Goal: Task Accomplishment & Management: Use online tool/utility

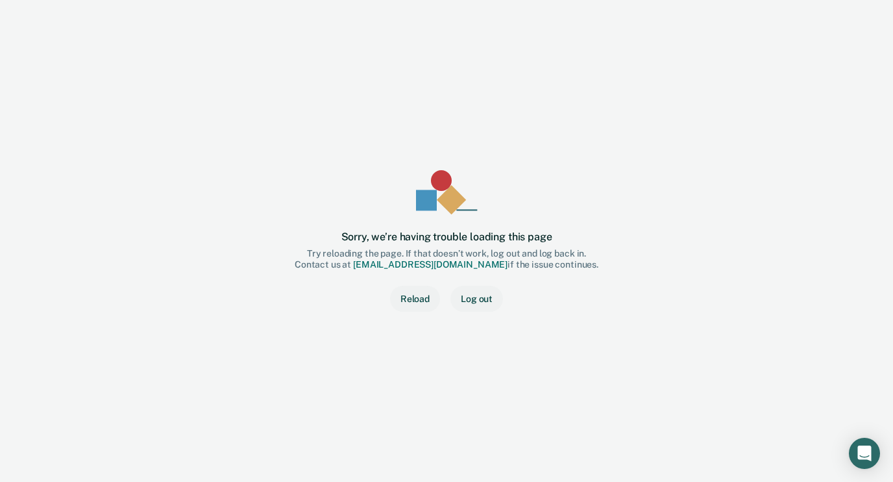
click at [872, 55] on div "Sorry, we’re having trouble loading this page Try reloading the page. If that d…" at bounding box center [447, 241] width 852 height 440
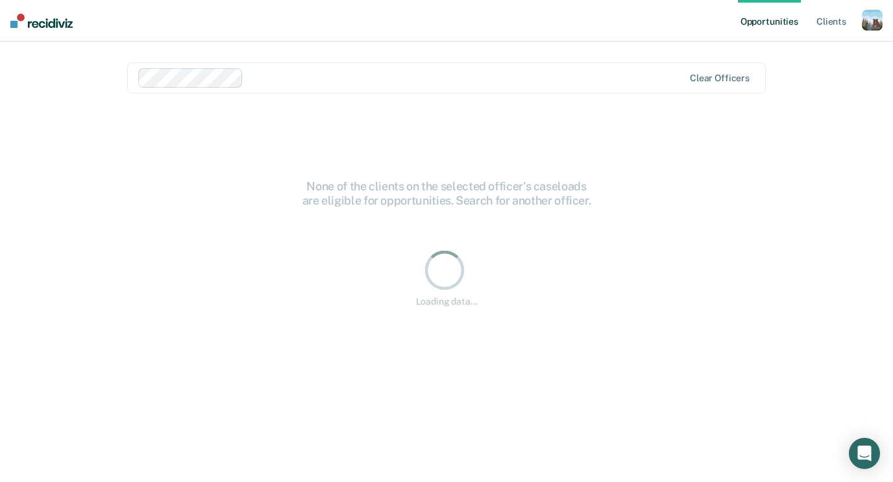
click at [863, 23] on div "button" at bounding box center [872, 20] width 21 height 21
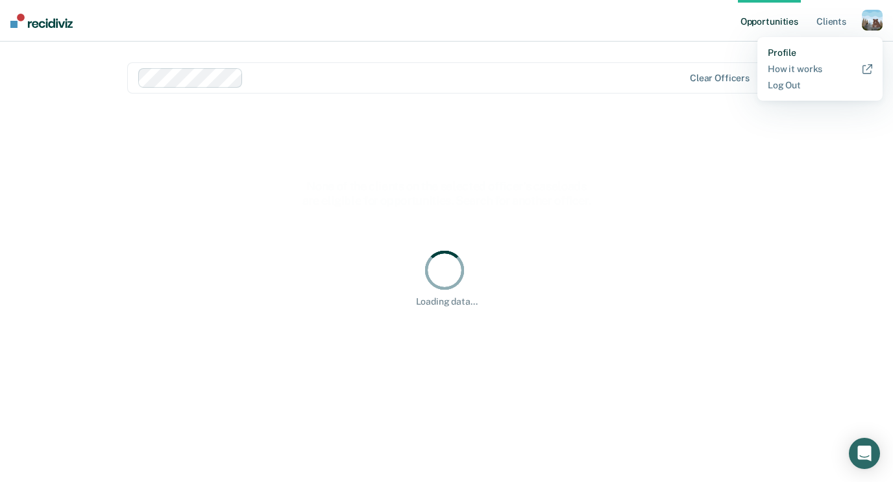
click at [789, 53] on link "Profile" at bounding box center [820, 52] width 105 height 11
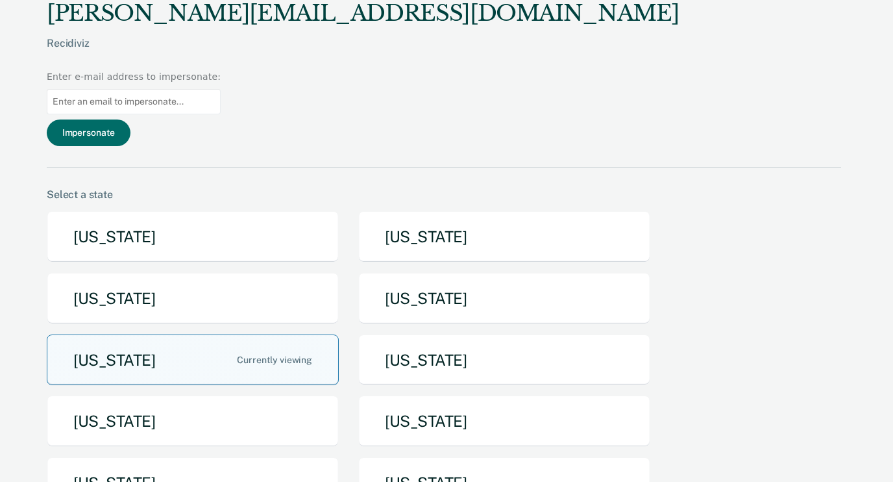
click at [293, 334] on button "Iowa" at bounding box center [193, 359] width 292 height 51
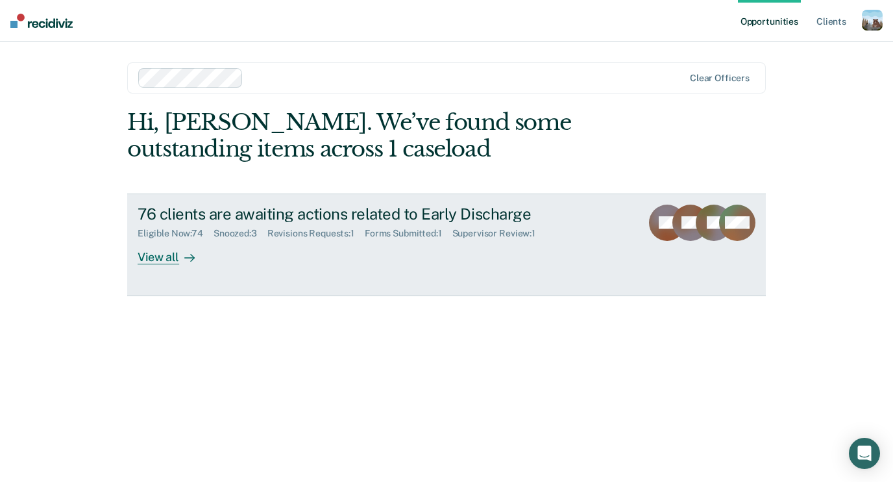
click at [208, 238] on div "Eligible Now : 74" at bounding box center [176, 233] width 76 height 11
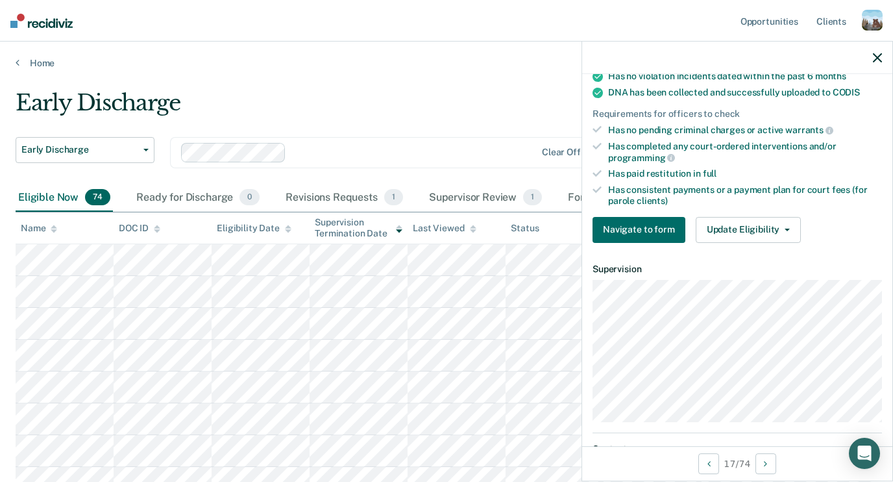
scroll to position [343, 0]
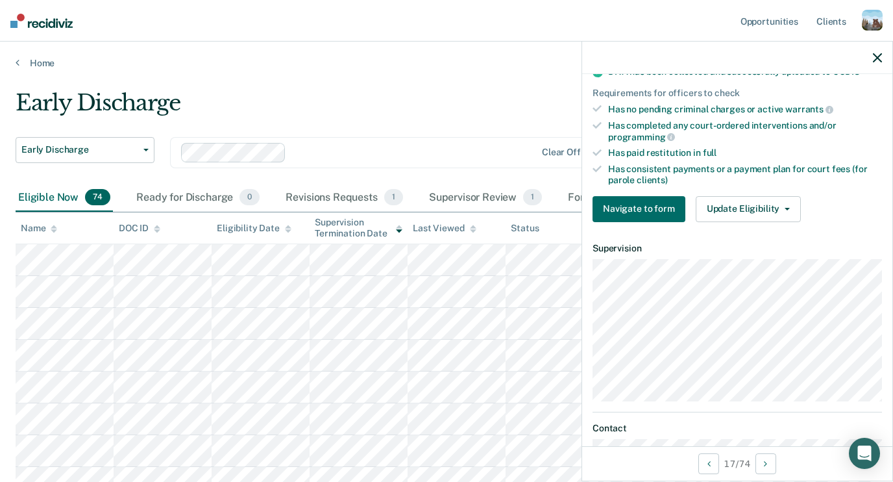
click at [871, 54] on div at bounding box center [737, 58] width 310 height 32
click at [876, 58] on icon "button" at bounding box center [877, 57] width 9 height 9
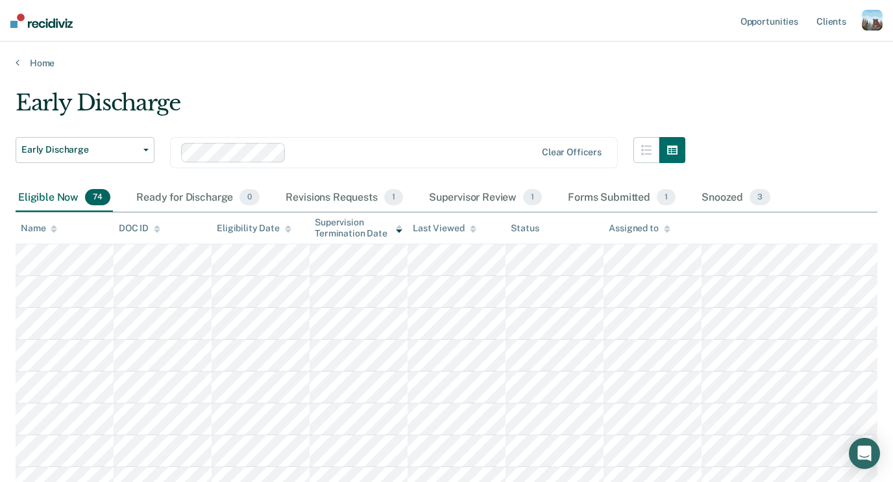
click at [868, 29] on div "button" at bounding box center [872, 20] width 21 height 21
click at [852, 56] on link "Profile" at bounding box center [820, 52] width 105 height 11
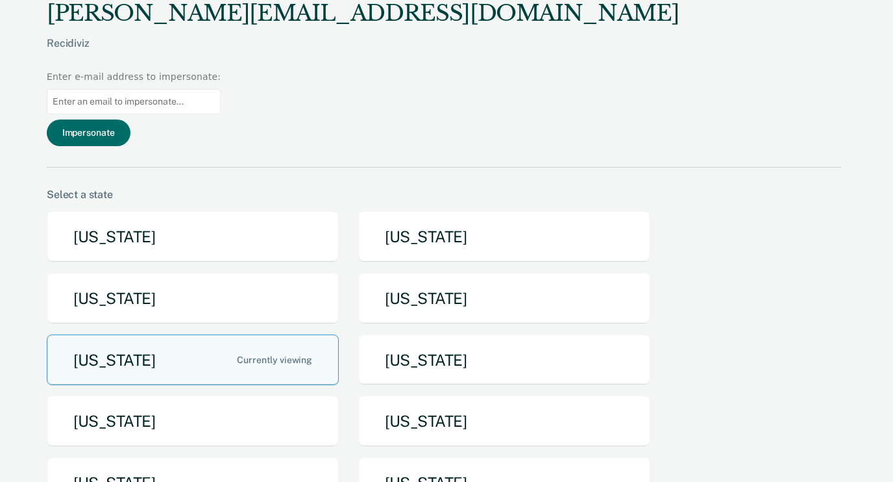
click at [221, 89] on input at bounding box center [134, 101] width 174 height 25
type input "seth.kaefring@iowa.gov"
click at [130, 119] on button "Impersonate" at bounding box center [89, 132] width 84 height 27
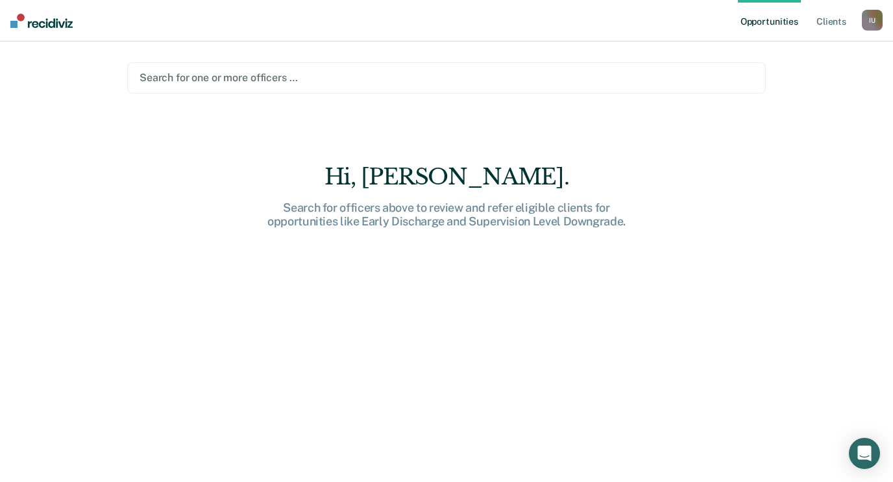
click at [258, 77] on div at bounding box center [447, 77] width 614 height 15
click at [236, 75] on div at bounding box center [447, 77] width 614 height 15
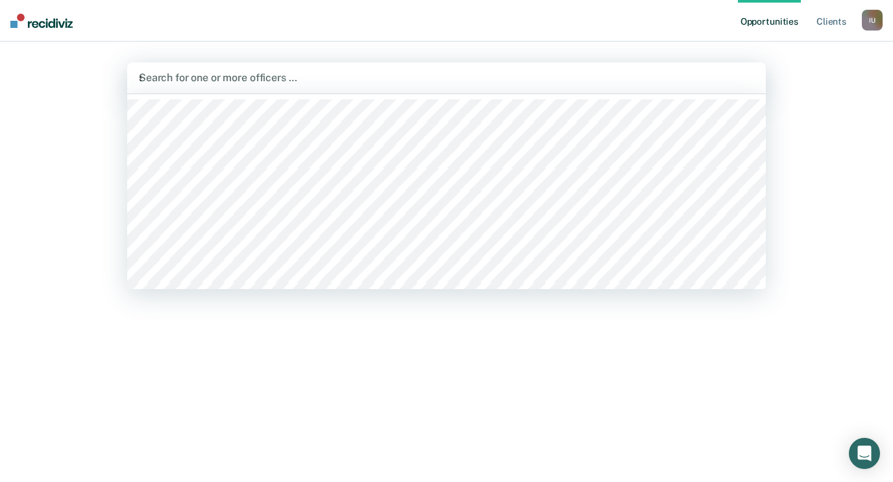
type input "seth"
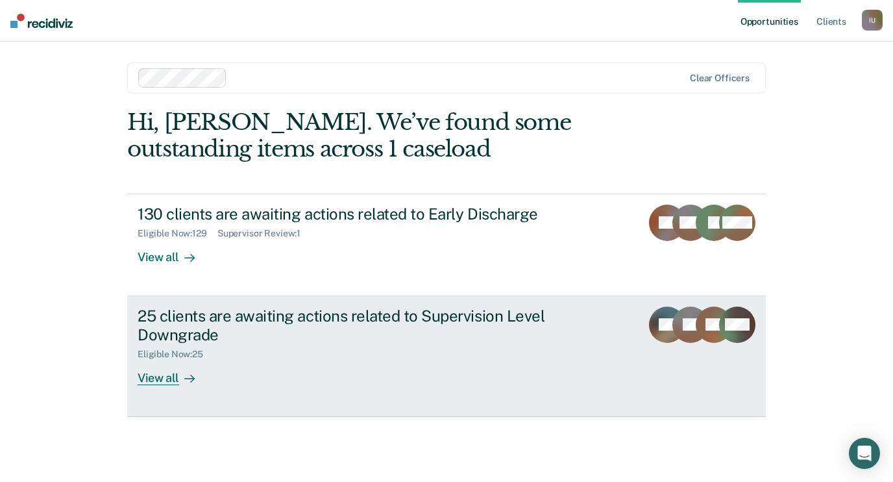
click at [247, 311] on div "25 clients are awaiting actions related to Supervision Level Downgrade" at bounding box center [366, 325] width 456 height 38
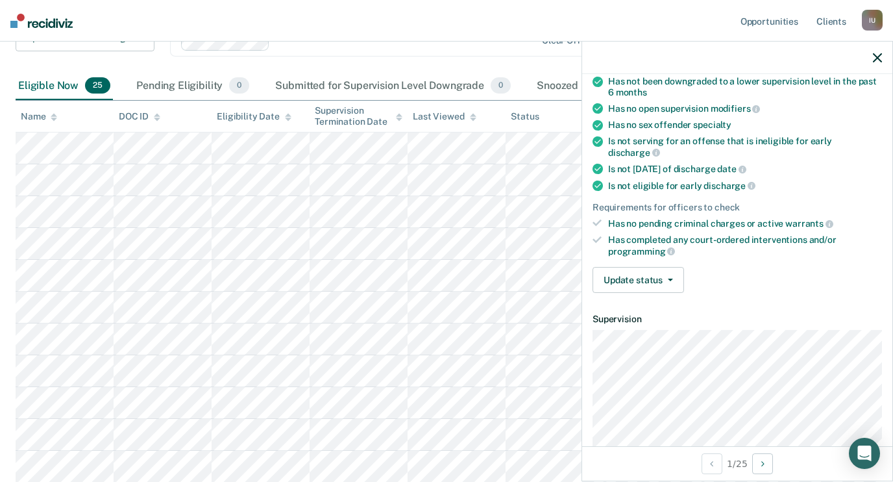
scroll to position [252, 0]
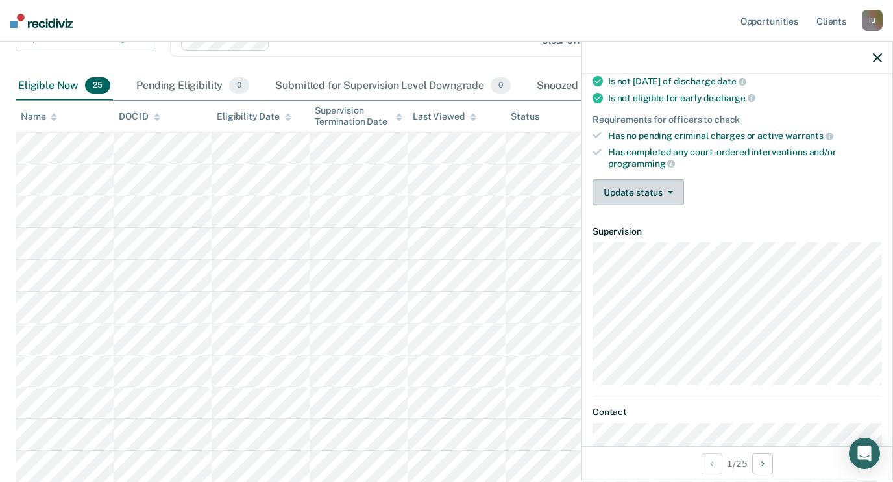
click at [664, 179] on button "Update status" at bounding box center [639, 192] width 92 height 26
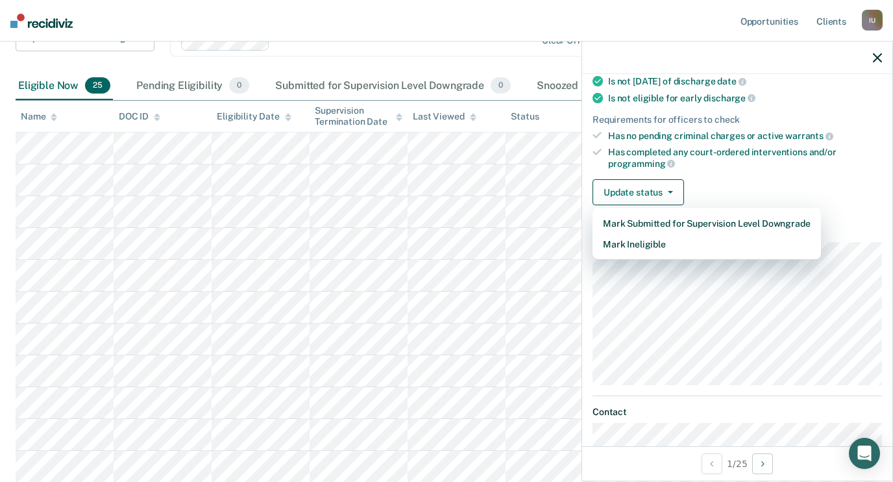
click at [769, 147] on div "Has completed any court-ordered interventions and/or programming" at bounding box center [745, 158] width 274 height 22
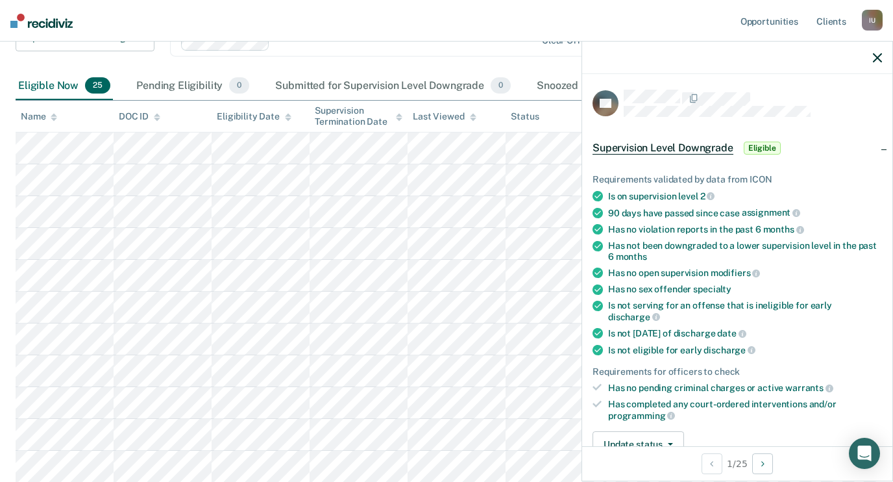
scroll to position [0, 0]
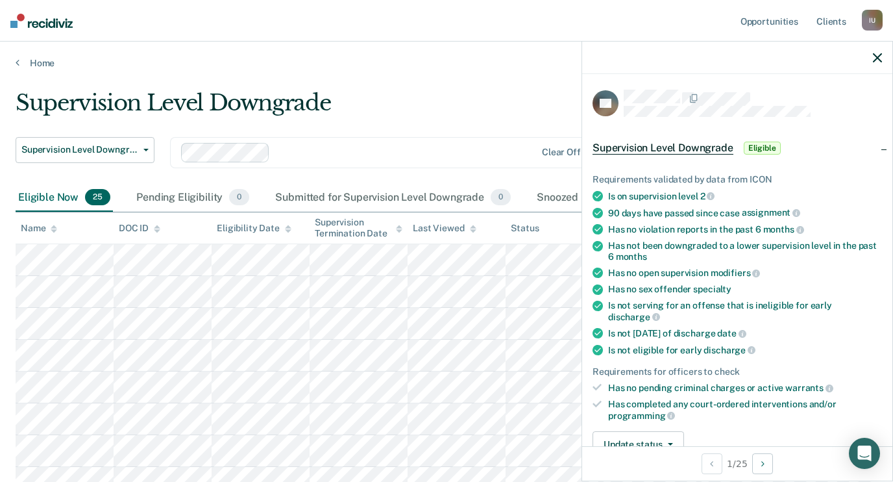
click at [731, 190] on div "Is on supervision level 2" at bounding box center [745, 196] width 274 height 12
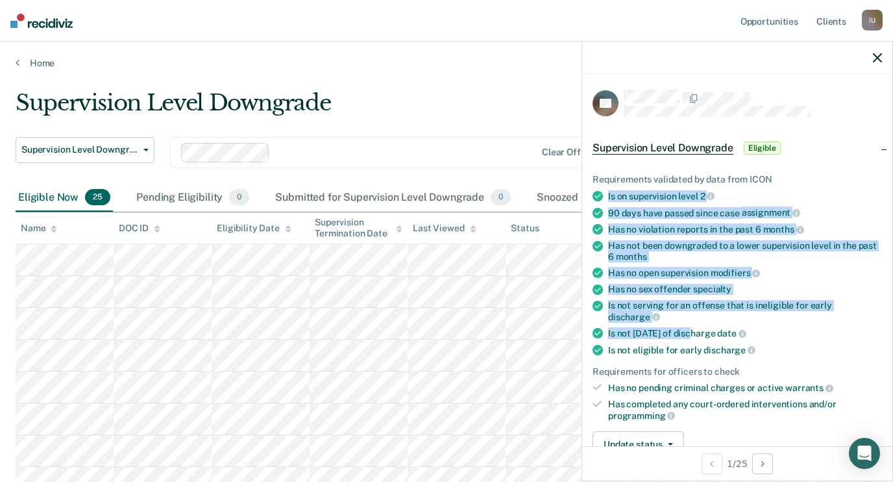
drag, startPoint x: 731, startPoint y: 188, endPoint x: 688, endPoint y: 325, distance: 143.5
click at [688, 325] on ul "Requirements validated by data from ICON Is on supervision level 2 90 days have…" at bounding box center [738, 297] width 290 height 247
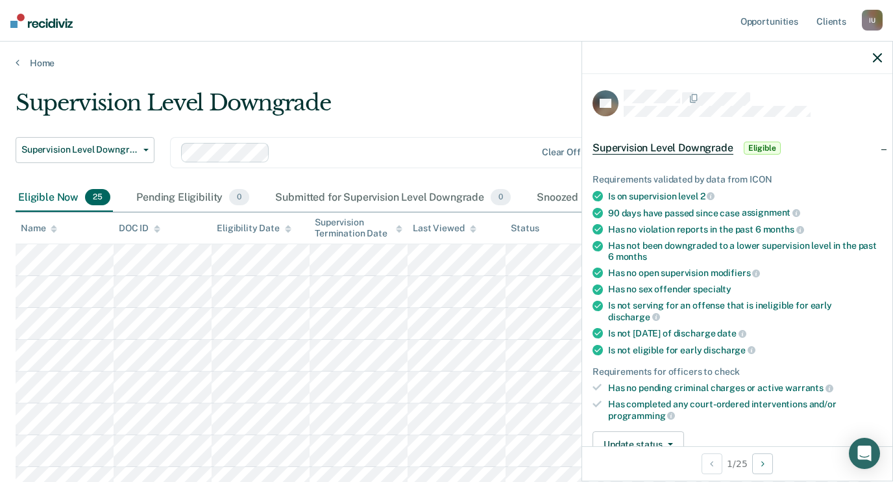
click at [688, 344] on div "Is not eligible for early discharge" at bounding box center [745, 350] width 274 height 12
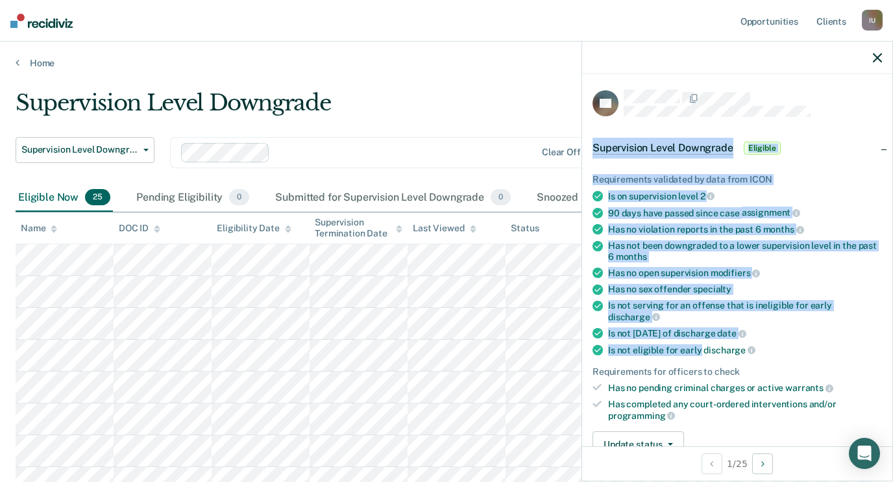
drag, startPoint x: 688, startPoint y: 331, endPoint x: 738, endPoint y: 104, distance: 232.8
click at [738, 104] on article "SV Supervision Level Downgrade Eligible Requirements validated by data from ICO…" at bounding box center [738, 419] width 290 height 658
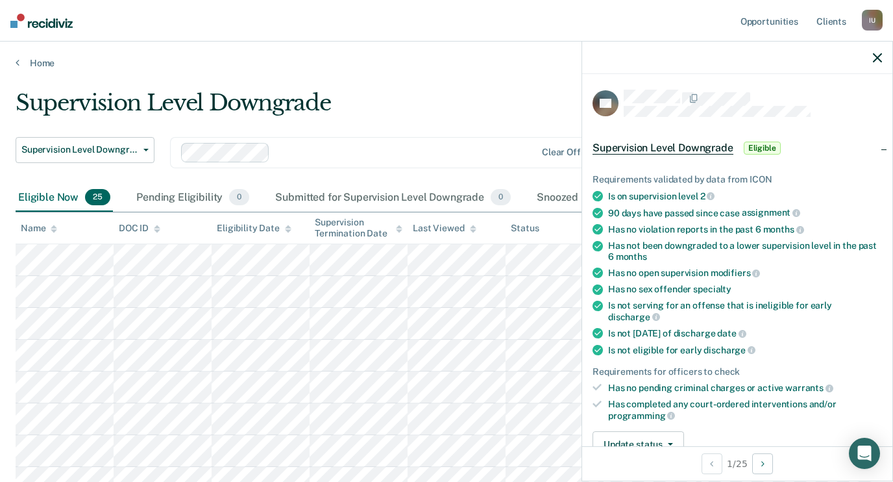
click at [706, 79] on div "SV Supervision Level Downgrade Eligible Requirements validated by data from ICO…" at bounding box center [737, 260] width 310 height 372
click at [839, 24] on link "Client s" at bounding box center [831, 21] width 35 height 42
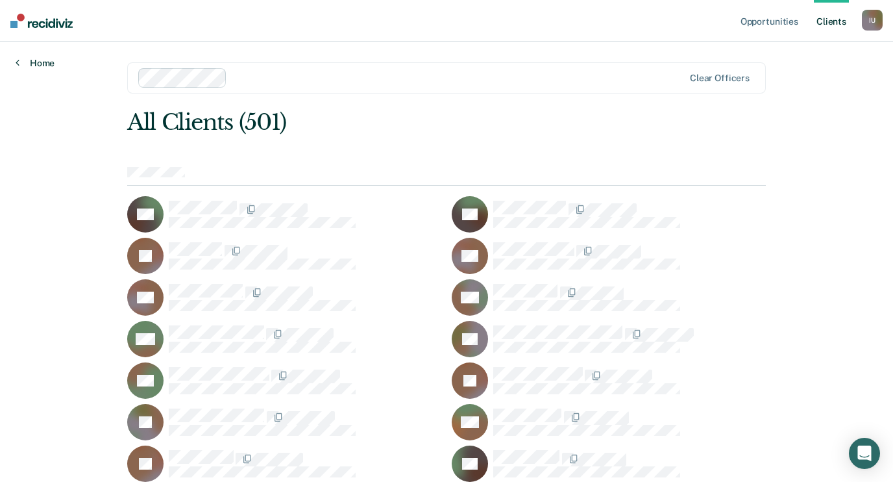
click at [34, 58] on link "Home" at bounding box center [35, 63] width 39 height 12
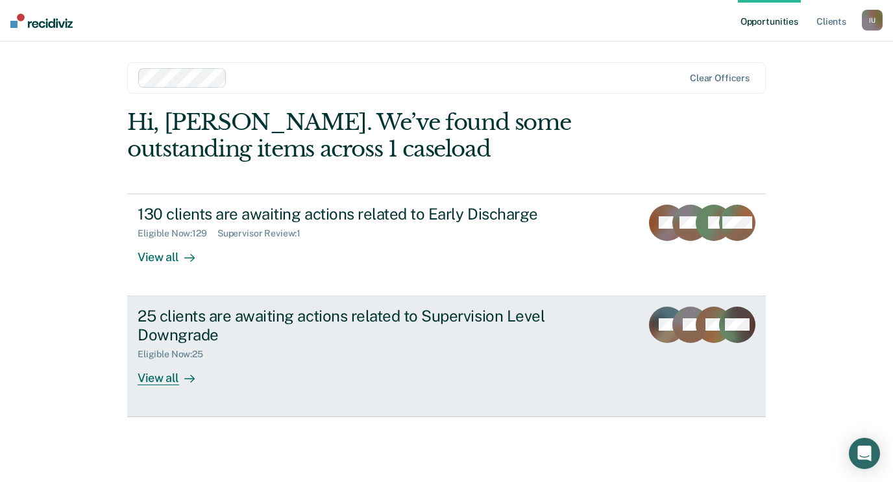
click at [199, 357] on div "Eligible Now : 25" at bounding box center [176, 354] width 76 height 11
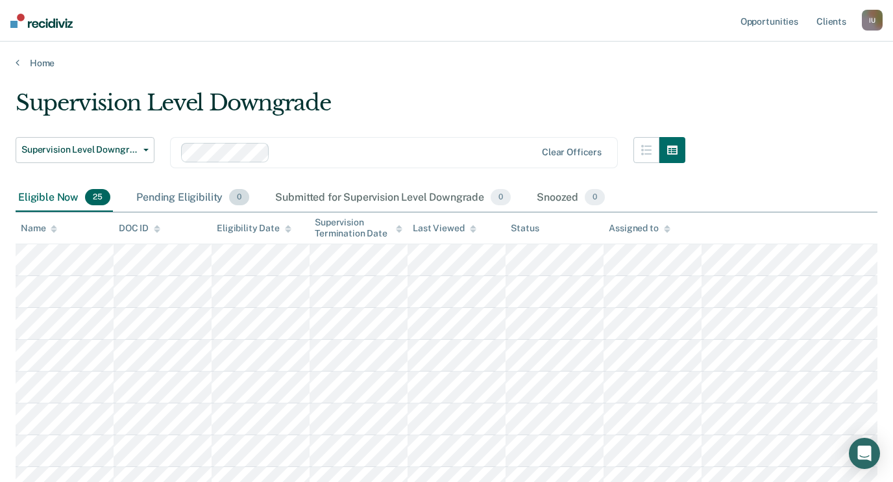
click at [199, 191] on div "Pending Eligibility 0" at bounding box center [193, 198] width 118 height 29
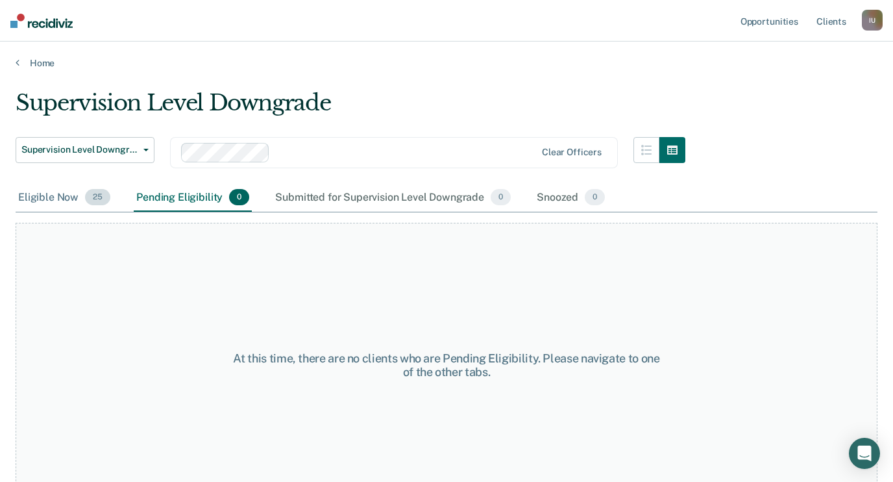
click at [63, 190] on div "Eligible Now 25" at bounding box center [64, 198] width 97 height 29
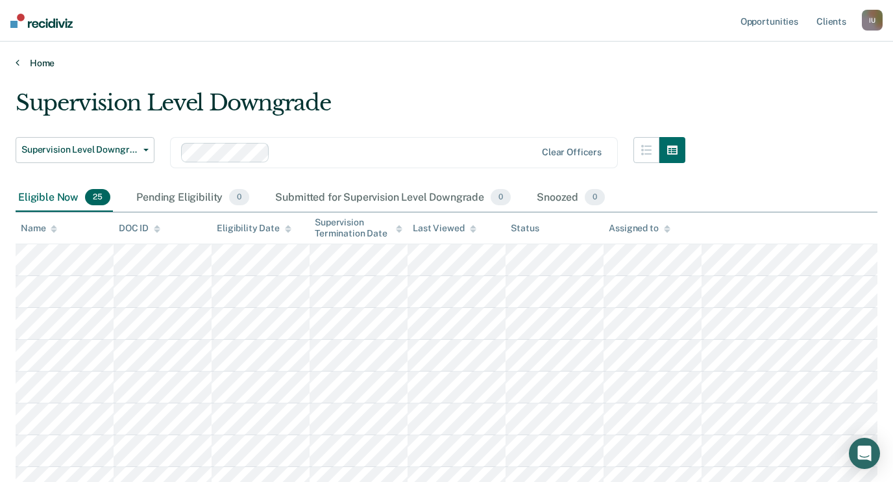
click at [42, 60] on link "Home" at bounding box center [447, 63] width 862 height 12
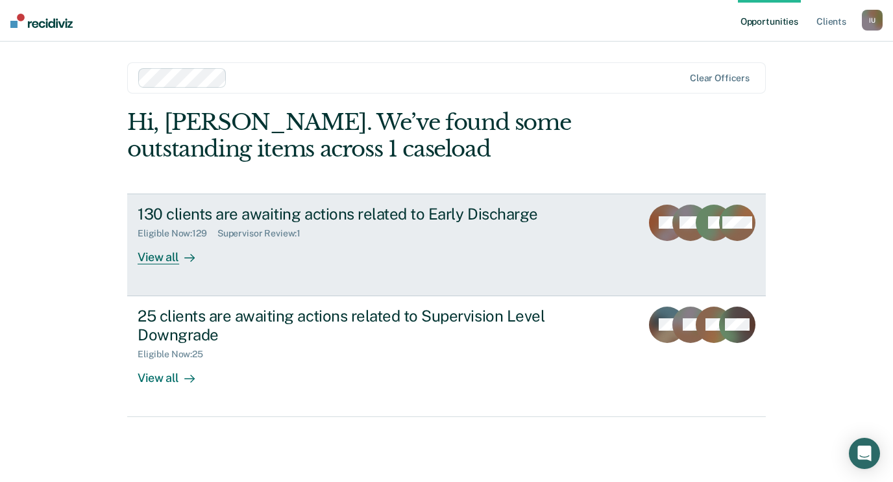
click at [277, 223] on div "Eligible Now : 129 Supervisor Review : 1" at bounding box center [366, 231] width 456 height 16
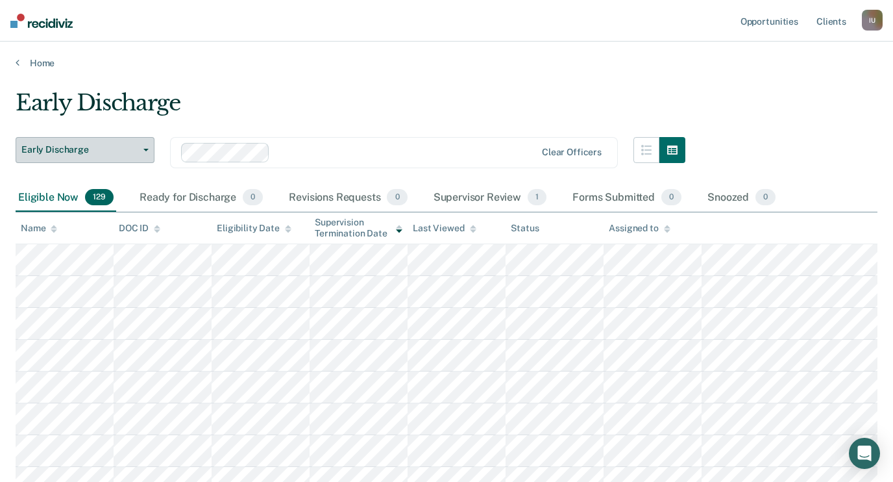
click at [142, 155] on button "Early Discharge" at bounding box center [85, 150] width 139 height 26
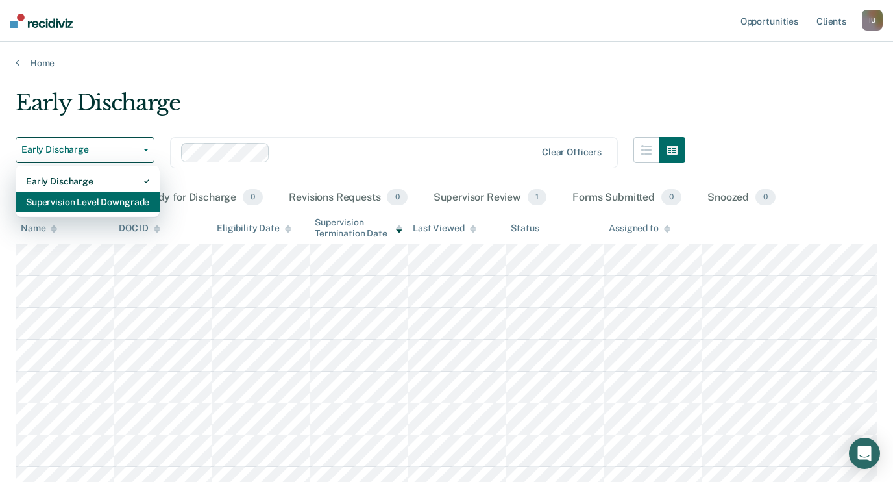
click at [136, 203] on div "Supervision Level Downgrade" at bounding box center [87, 202] width 123 height 21
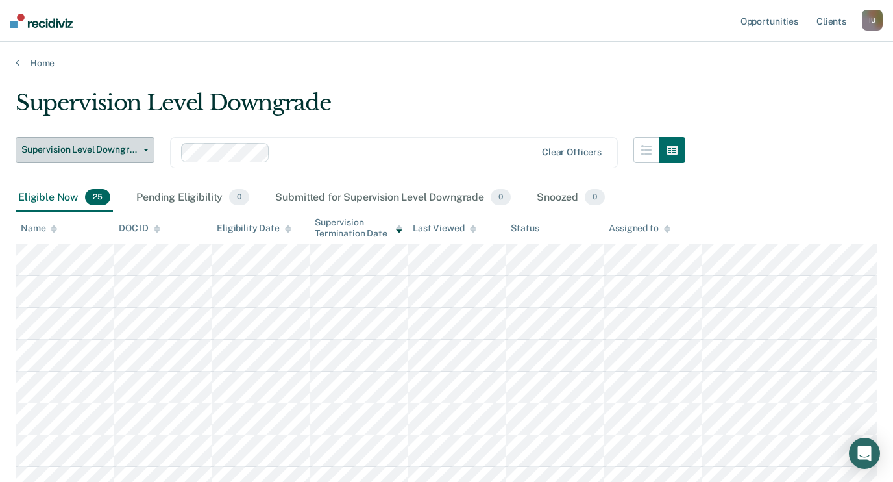
click at [149, 145] on button "Supervision Level Downgrade" at bounding box center [85, 150] width 139 height 26
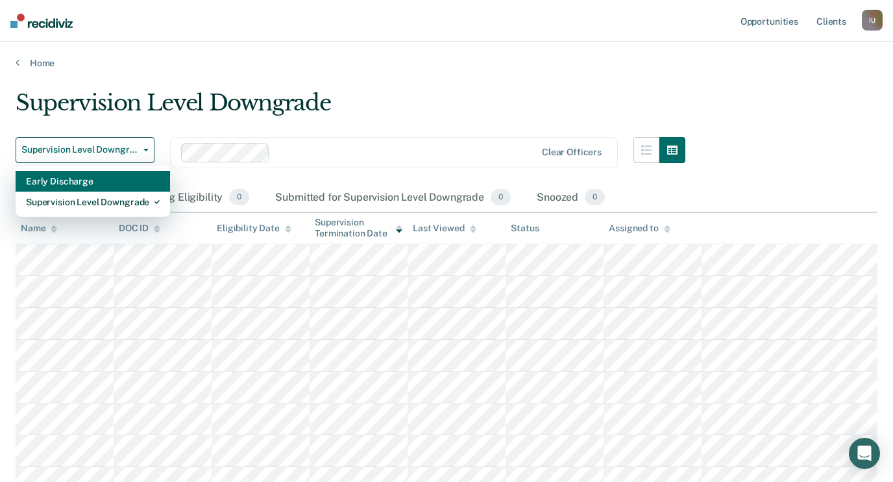
click at [134, 182] on div "Early Discharge" at bounding box center [93, 181] width 134 height 21
